Goal: Task Accomplishment & Management: Use online tool/utility

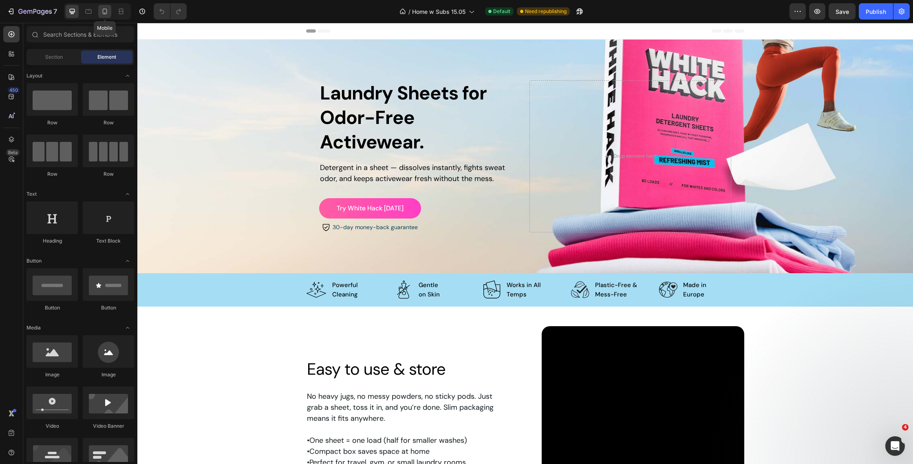
click at [106, 11] on icon at bounding box center [105, 11] width 8 height 8
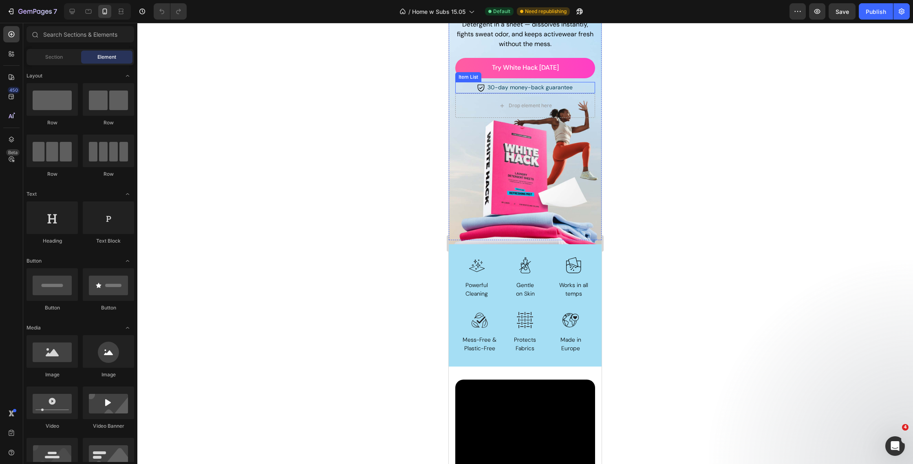
scroll to position [94, 0]
click at [499, 264] on div "Image   Patented technology Text Block Powerful Cleaning Text Block Row Image G…" at bounding box center [524, 284] width 133 height 55
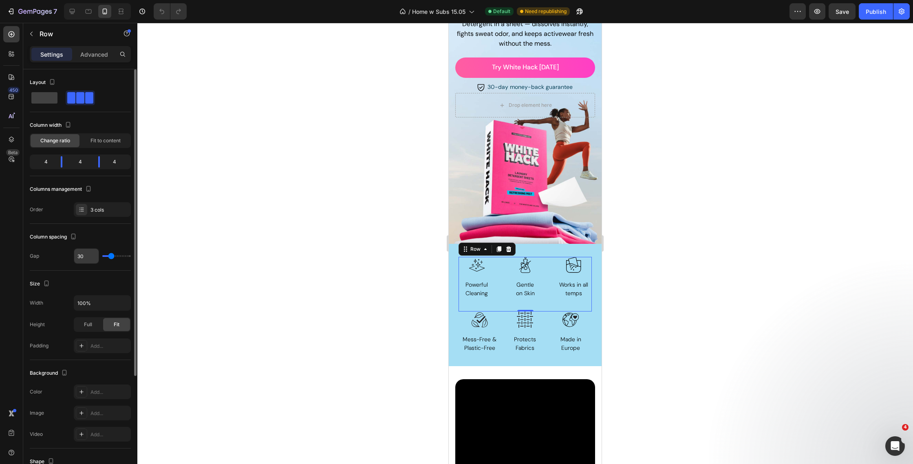
click at [87, 257] on input "30" at bounding box center [86, 256] width 24 height 15
type input "2"
type input "20"
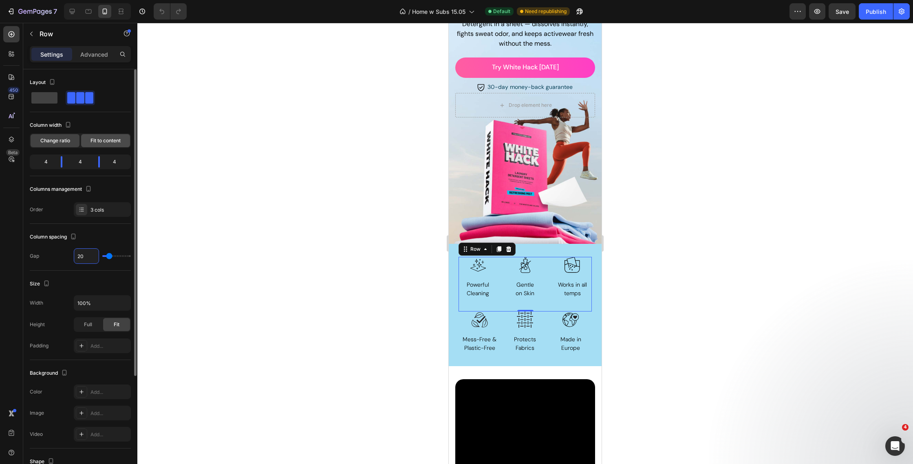
type input "20"
click at [97, 137] on span "Fit to content" at bounding box center [105, 140] width 30 height 7
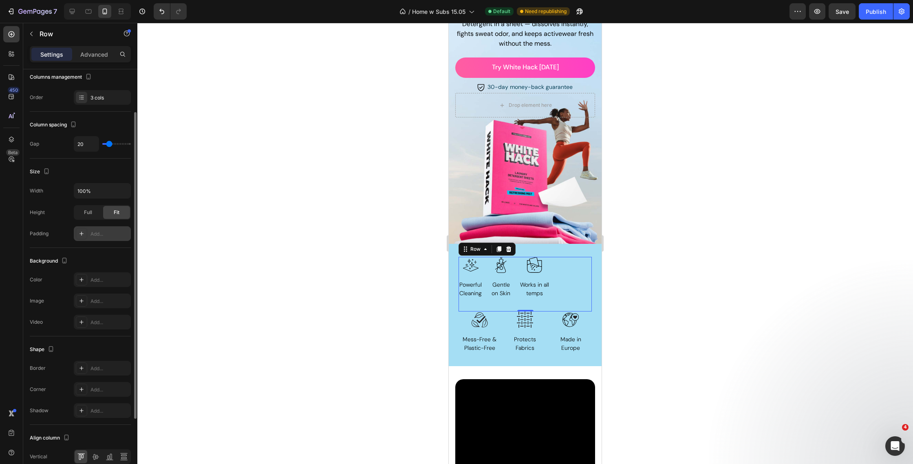
scroll to position [151, 0]
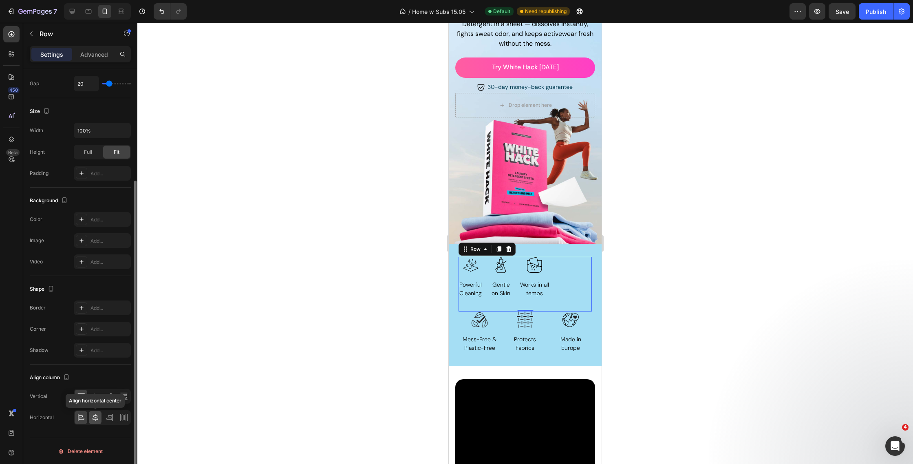
click at [95, 421] on div at bounding box center [95, 417] width 13 height 13
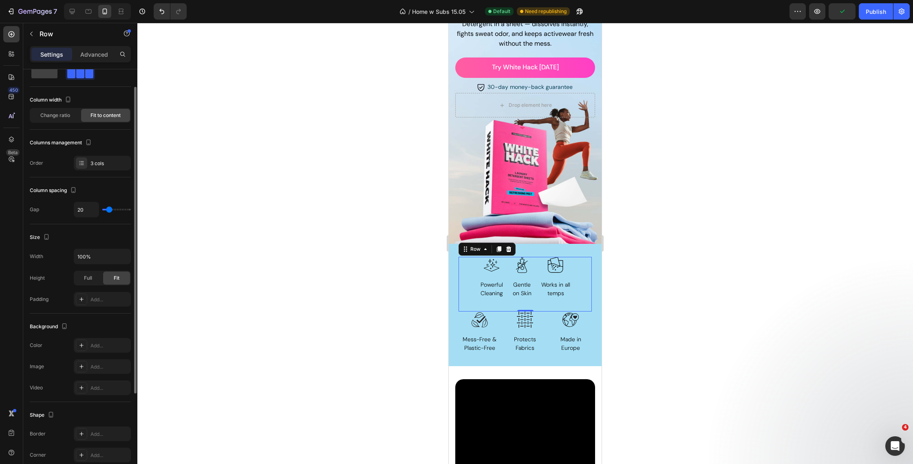
scroll to position [25, 0]
click at [56, 112] on span "Change ratio" at bounding box center [55, 115] width 30 height 7
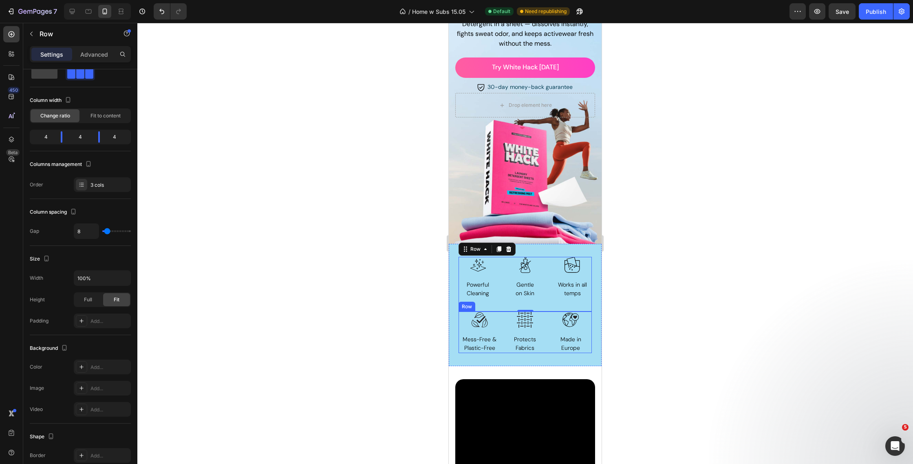
click at [503, 338] on div "Image Mess-Free & Plastic-Free Text Block Image Protects Fabrics Text Block Ima…" at bounding box center [524, 332] width 133 height 42
click at [513, 281] on div "Image Gentle on Skin Text Block Clinically tested Text Block Row 0" at bounding box center [525, 284] width 39 height 55
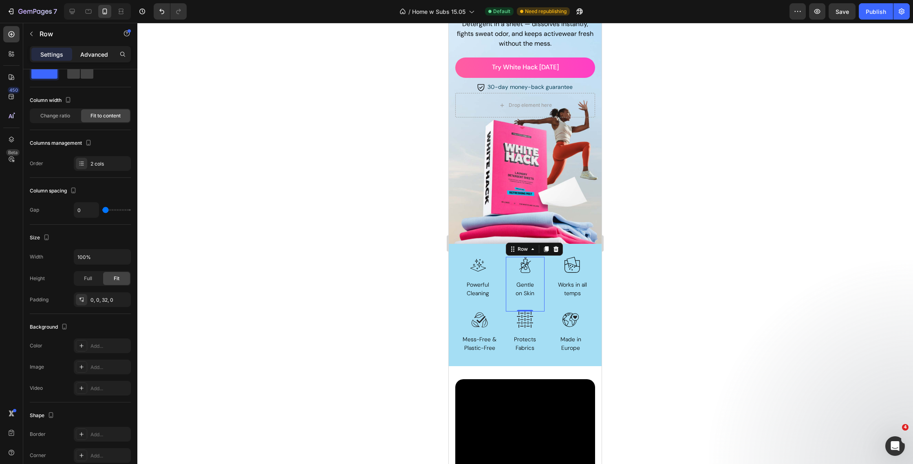
click at [96, 53] on p "Advanced" at bounding box center [94, 54] width 28 height 9
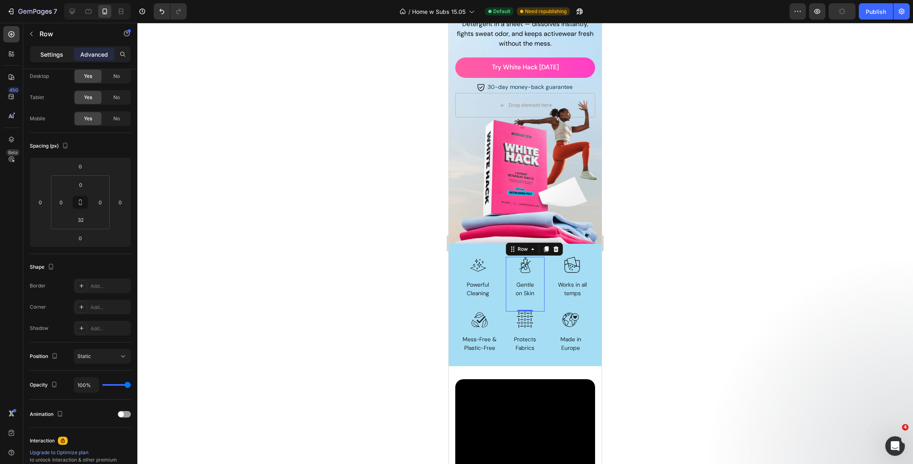
click at [58, 52] on p "Settings" at bounding box center [51, 54] width 23 height 9
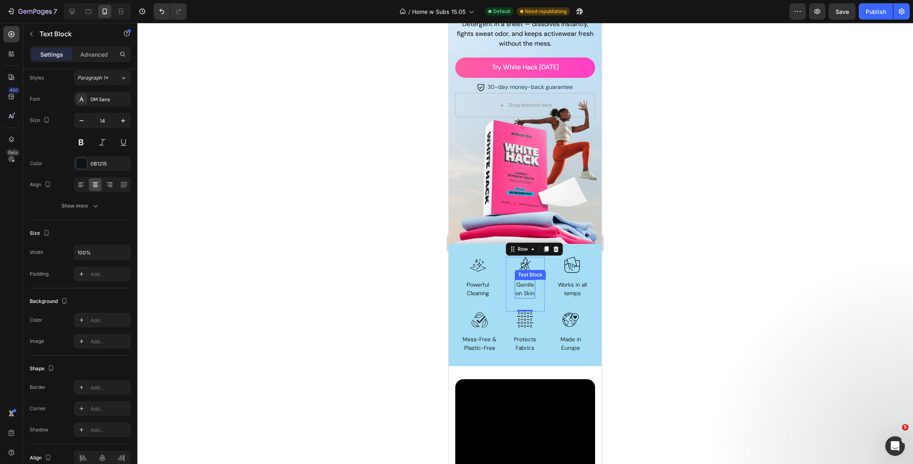
click at [529, 287] on span "Gentle" at bounding box center [525, 284] width 18 height 7
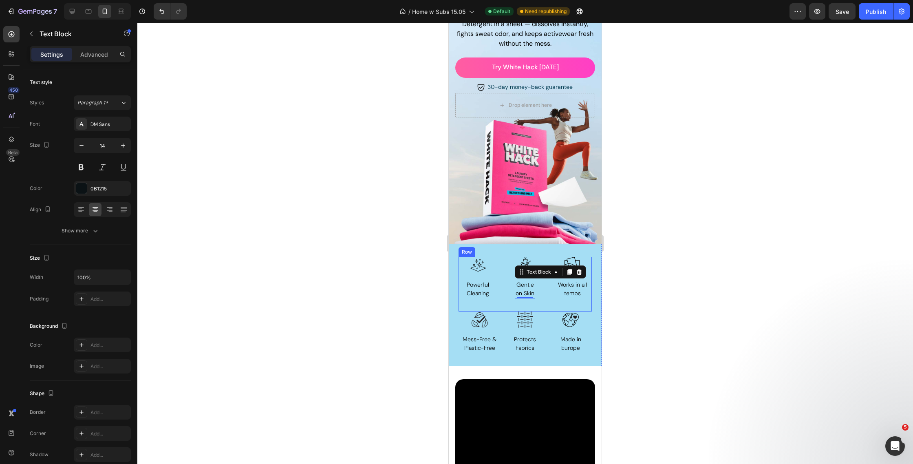
click at [503, 277] on div "Image   Patented technology Text Block Powerful Cleaning Text Block Row Image G…" at bounding box center [524, 284] width 133 height 55
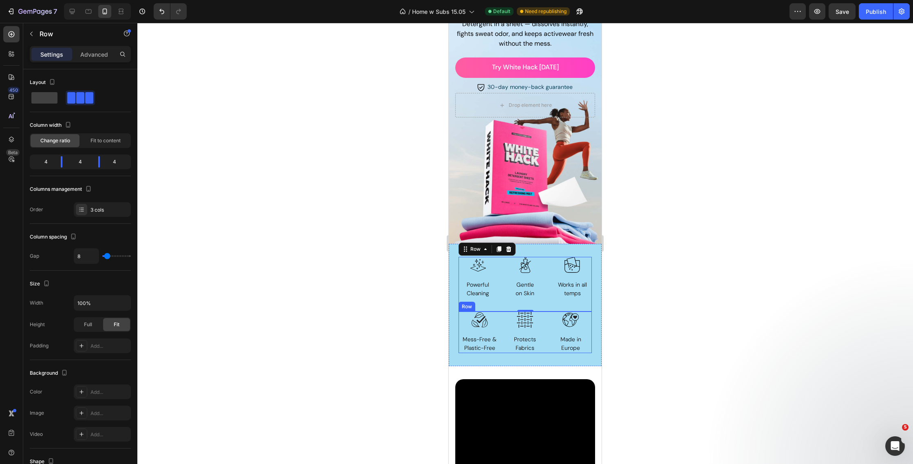
click at [507, 331] on div "Image Protects Fabrics Text Block" at bounding box center [525, 332] width 42 height 42
click at [504, 284] on div "Image   Patented technology Text Block Powerful Cleaning Text Block Row Image G…" at bounding box center [524, 284] width 133 height 55
click at [83, 259] on input "20" at bounding box center [86, 256] width 24 height 15
type input "8"
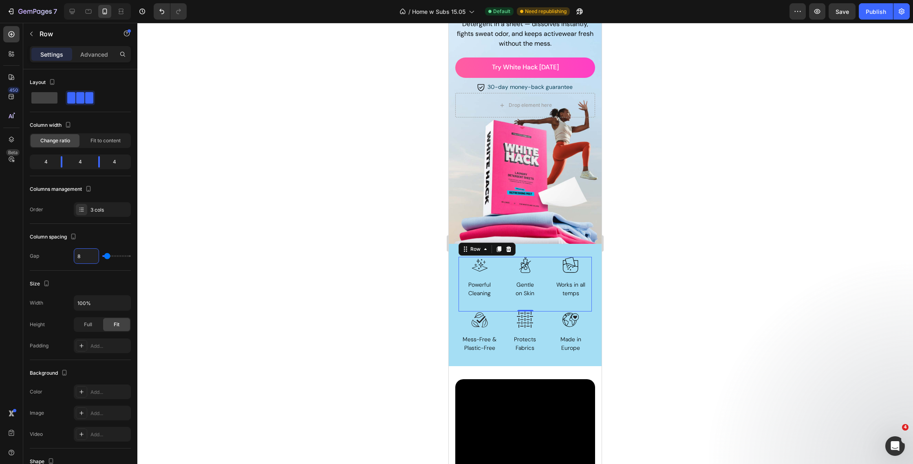
click at [273, 206] on div at bounding box center [525, 243] width 776 height 441
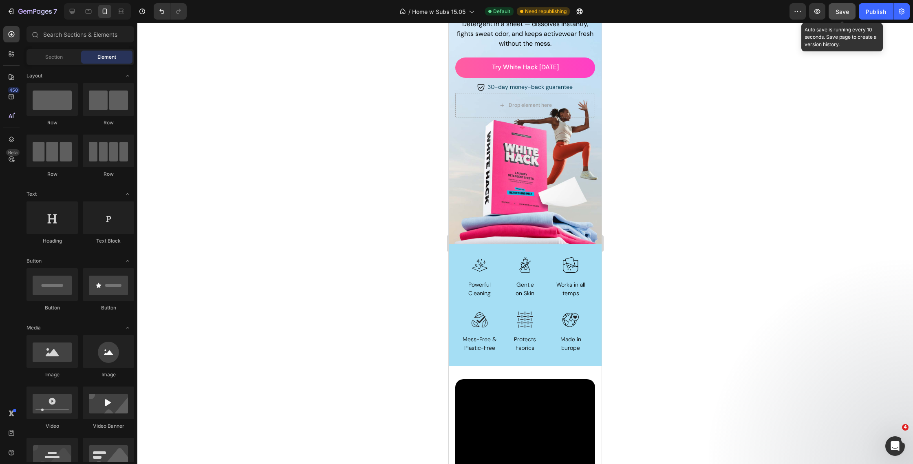
click at [840, 4] on button "Save" at bounding box center [842, 11] width 27 height 16
click at [868, 10] on div "Publish" at bounding box center [876, 11] width 20 height 9
